Goal: Check status: Check status

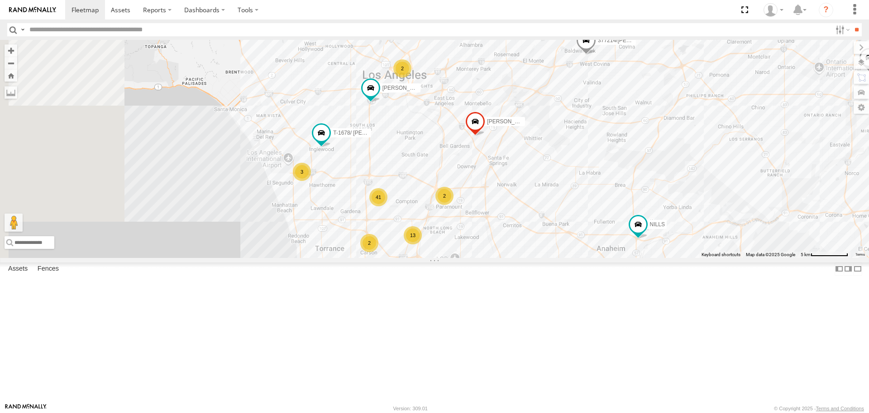
drag, startPoint x: 319, startPoint y: 221, endPoint x: 462, endPoint y: 257, distance: 147.9
click at [462, 257] on div "13 41 2 LARS/T-1623 3 377214/[PERSON_NAME] 3 TAXZ465585 T-1618/BONI T-1678/ [PE…" at bounding box center [434, 148] width 869 height 217
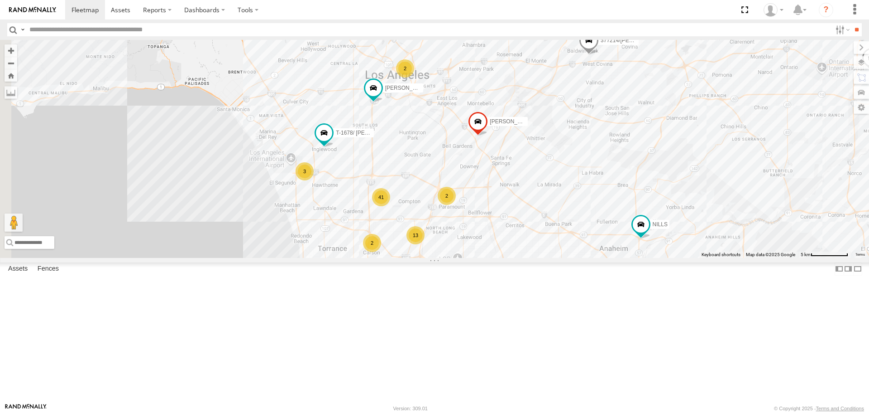
click at [427, 248] on div "13 41 2 LARS/T-1623 3 377214/[PERSON_NAME] 3 TAXZ465585 T-1618/BONI T-1678/ [PE…" at bounding box center [434, 148] width 869 height 217
click at [314, 180] on div "3" at bounding box center [305, 171] width 18 height 18
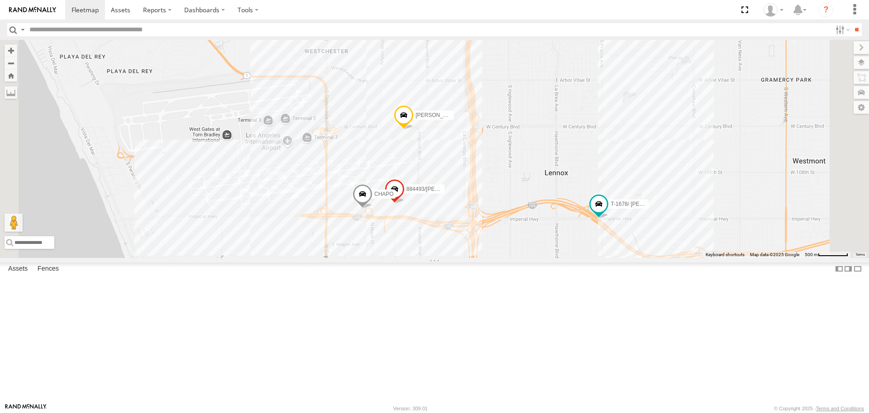
drag, startPoint x: 368, startPoint y: 229, endPoint x: 374, endPoint y: 198, distance: 30.9
click at [374, 198] on div "884493/[PERSON_NAME]-1678/ [PERSON_NAME]" at bounding box center [434, 148] width 869 height 217
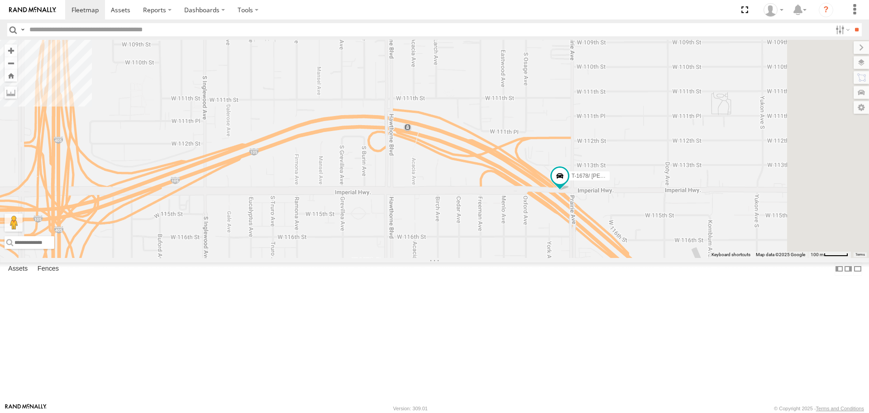
drag, startPoint x: 649, startPoint y: 240, endPoint x: 583, endPoint y: 195, distance: 80.1
click at [583, 195] on div "884493/[PERSON_NAME]-1678/ [PERSON_NAME]" at bounding box center [434, 148] width 869 height 217
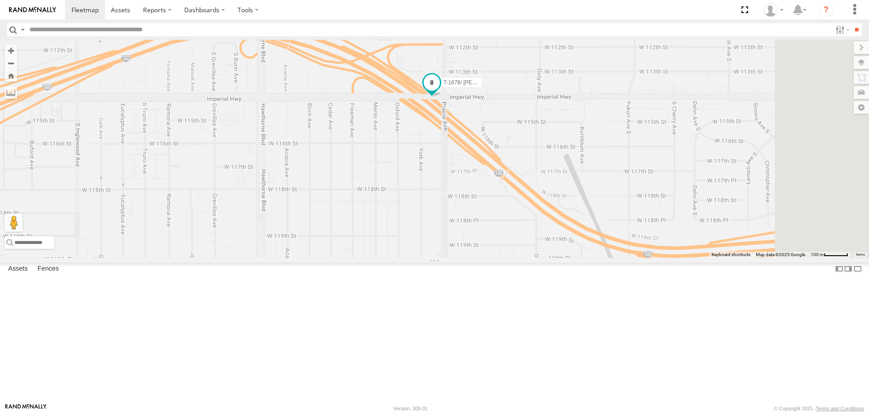
click at [440, 91] on span at bounding box center [432, 82] width 16 height 16
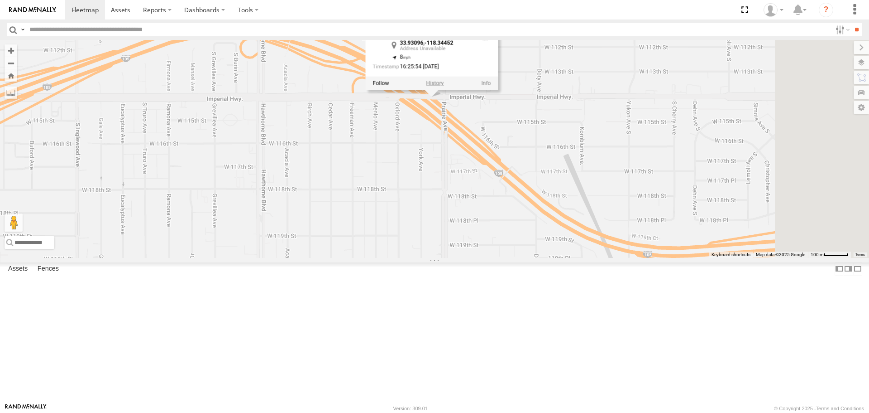
click at [444, 86] on label at bounding box center [436, 83] width 18 height 6
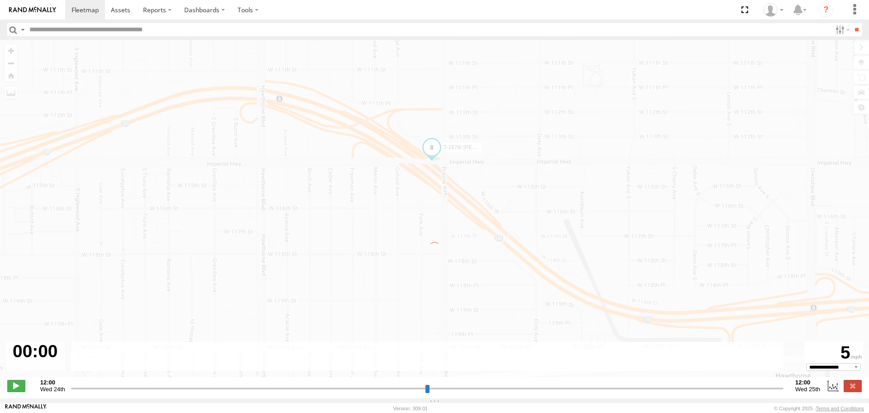
type input "**********"
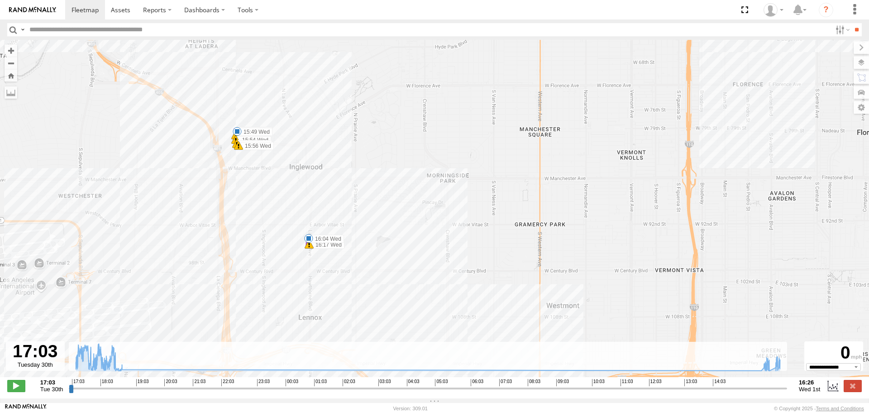
drag, startPoint x: 244, startPoint y: 181, endPoint x: 405, endPoint y: 239, distance: 170.7
click at [405, 240] on div "T-1678/ [PERSON_NAME] 17:03 Tue 17:03 Tue 17:03 Tue 17:57 Tue 17:57 Tue 18:35 T…" at bounding box center [434, 213] width 869 height 346
click at [94, 9] on span at bounding box center [85, 9] width 27 height 9
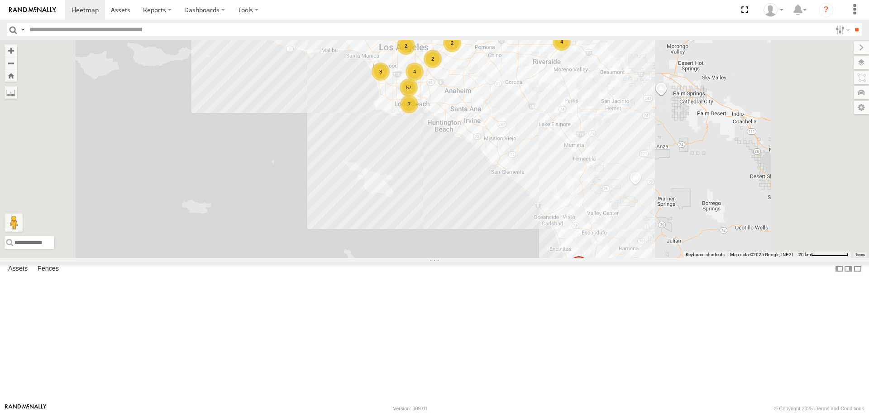
click at [390, 81] on div "3" at bounding box center [381, 71] width 18 height 18
click at [389, 81] on div "3" at bounding box center [379, 71] width 18 height 18
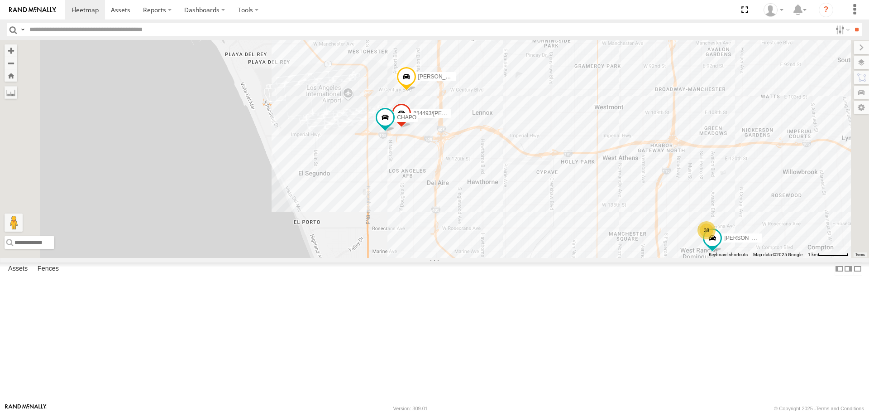
drag, startPoint x: 586, startPoint y: 260, endPoint x: 544, endPoint y: 232, distance: 50.5
click at [544, 232] on div "TAXZ467188 834274/JOY 884493/RUDYS CHAPO JOSE P 38 KEITH/T-1633" at bounding box center [434, 148] width 869 height 217
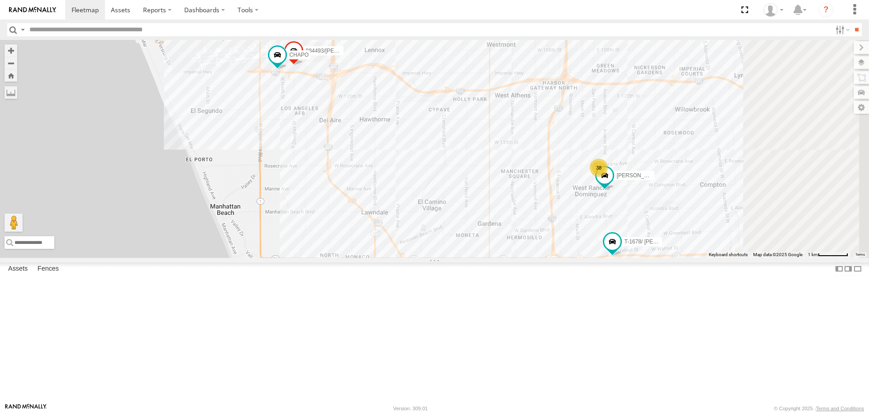
drag, startPoint x: 580, startPoint y: 237, endPoint x: 517, endPoint y: 219, distance: 65.9
click at [537, 226] on div "TAXZ467188 834274/JOY 884493/RUDYS CHAPO JOSE P 38 KEITH/T-1633 11 254845/QUINN…" at bounding box center [434, 148] width 869 height 217
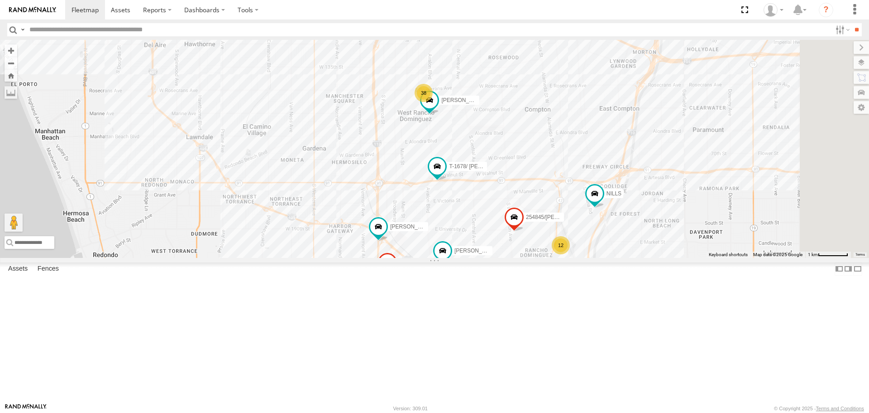
drag, startPoint x: 550, startPoint y: 304, endPoint x: 501, endPoint y: 282, distance: 53.9
click at [501, 257] on div "TAXZ467188 834274/JOY 884493/RUDYS CHAPO JOSE P 38 KEITH/T-1633 12 254845/QUINN…" at bounding box center [434, 148] width 869 height 217
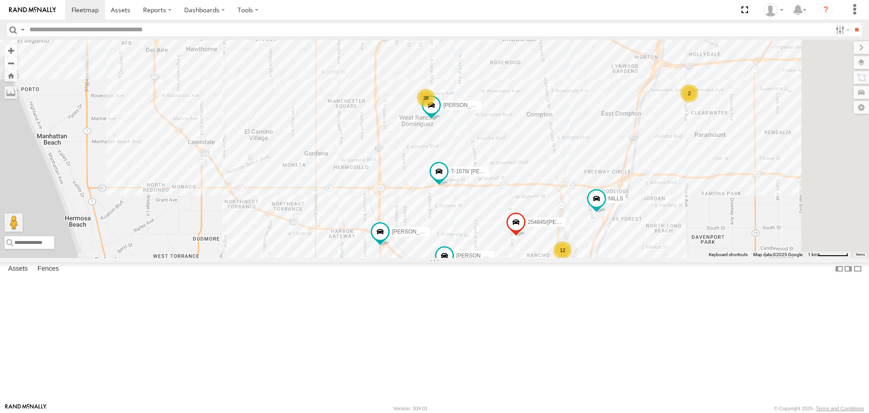
drag, startPoint x: 462, startPoint y: 255, endPoint x: 514, endPoint y: 296, distance: 65.1
click at [514, 257] on div "TAXZ467188 834274/JOY 884493/RUDYS CHAPO JOSE P 38 KEITH/T-1633 12 254845/QUINN…" at bounding box center [434, 148] width 869 height 217
